Goal: Navigation & Orientation: Find specific page/section

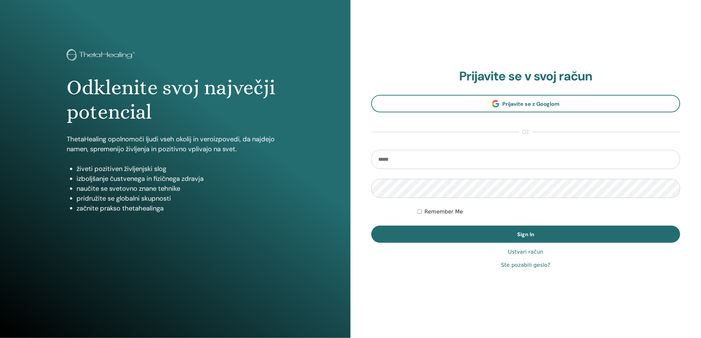
click at [408, 153] on input "email" at bounding box center [525, 159] width 309 height 19
type input "**********"
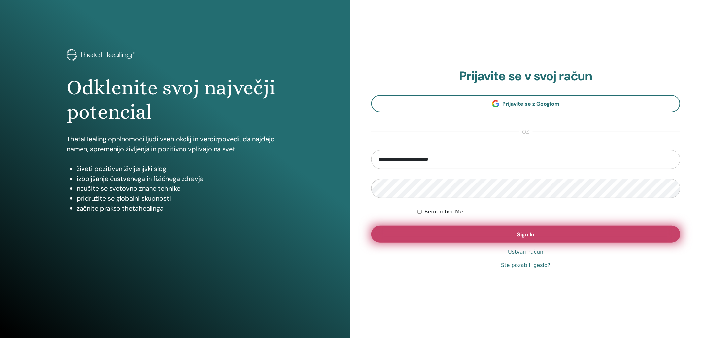
click at [463, 230] on button "Sign In" at bounding box center [525, 234] width 309 height 17
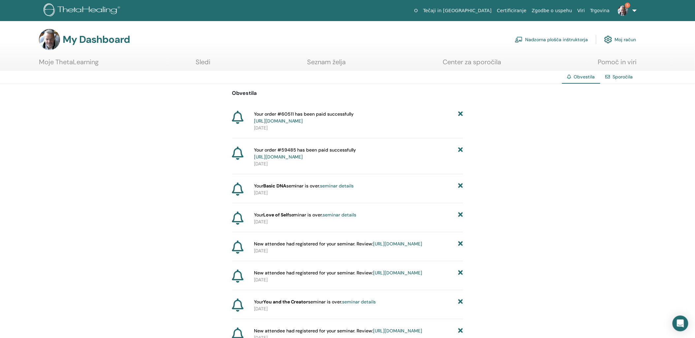
click at [562, 38] on link "Nadzorna plošča inštruktorja" at bounding box center [551, 39] width 73 height 15
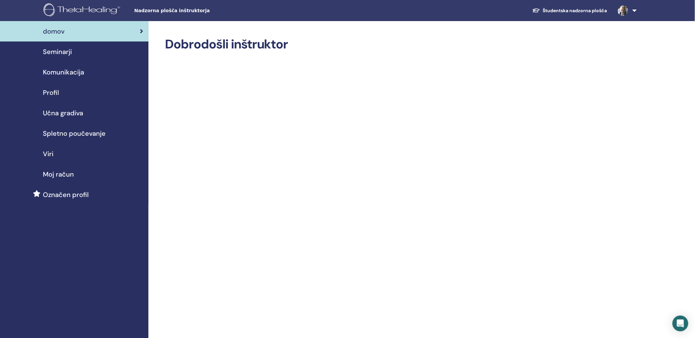
click at [555, 9] on link "Študentska nadzorna plošča" at bounding box center [569, 11] width 85 height 12
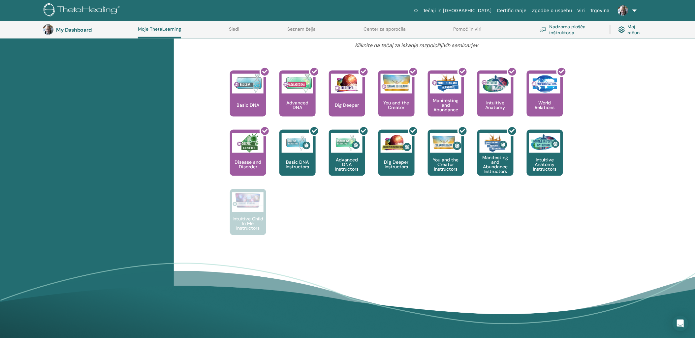
scroll to position [237, 0]
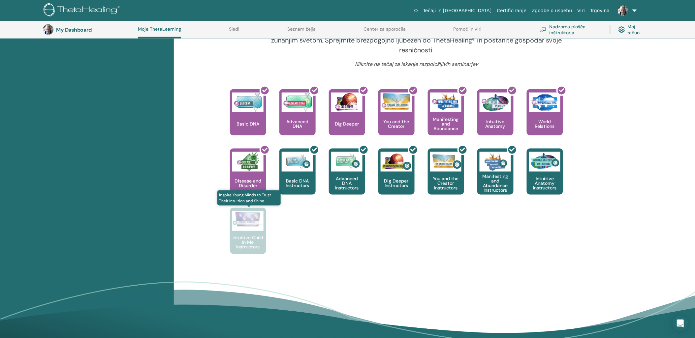
click at [245, 229] on div at bounding box center [247, 221] width 31 height 20
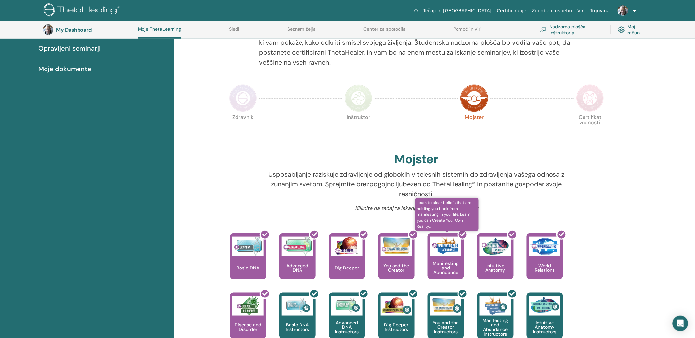
scroll to position [90, 0]
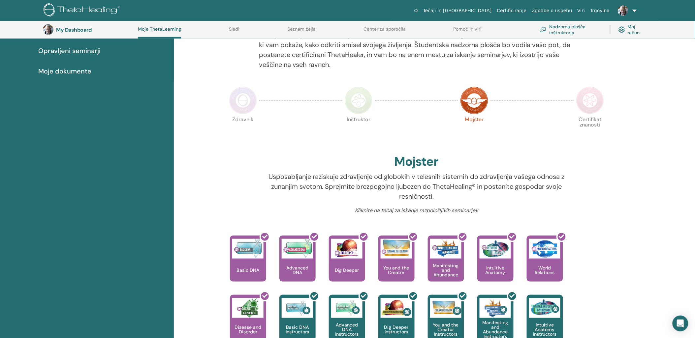
click at [583, 94] on img at bounding box center [590, 101] width 28 height 28
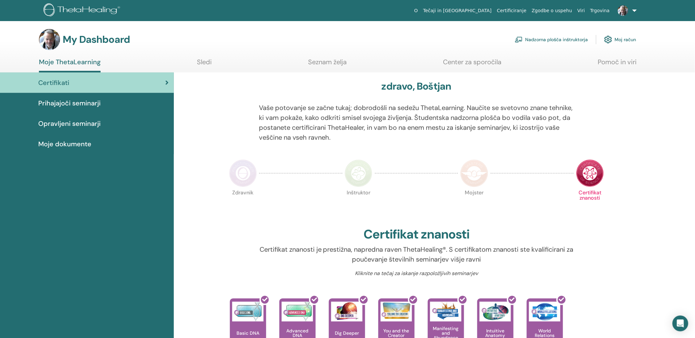
click at [327, 58] on link "Seznam želja" at bounding box center [327, 64] width 39 height 13
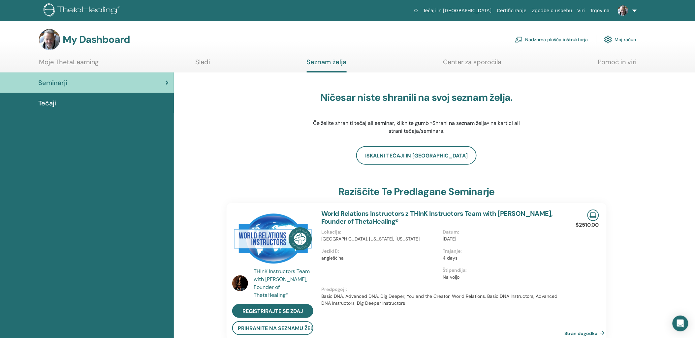
click at [51, 103] on span "Tečaji" at bounding box center [47, 103] width 18 height 10
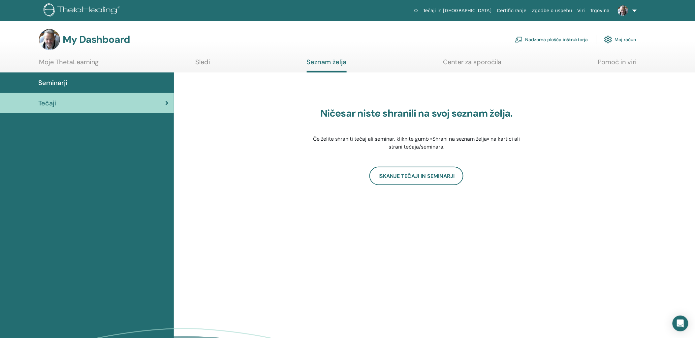
click at [68, 58] on link "Moje ThetaLearning" at bounding box center [69, 64] width 60 height 13
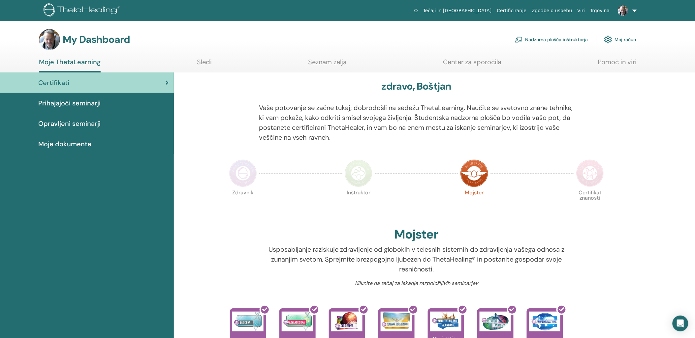
click at [491, 13] on link "Tečaji in [GEOGRAPHIC_DATA]" at bounding box center [458, 11] width 74 height 12
